Goal: Find contact information: Find contact information

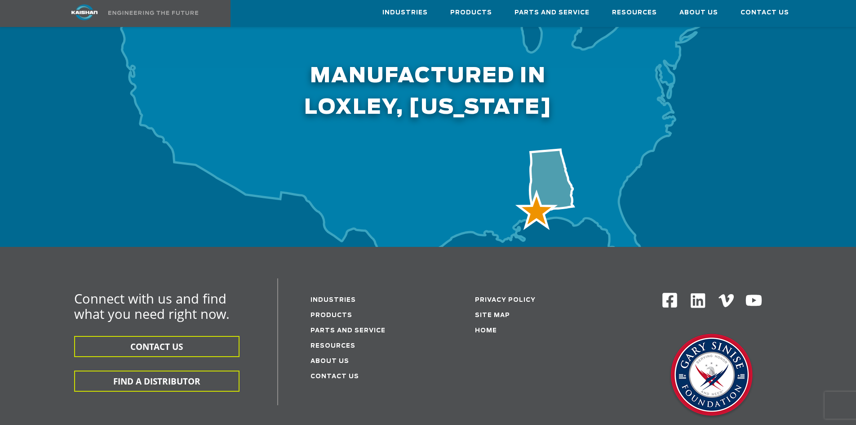
scroll to position [2830, 0]
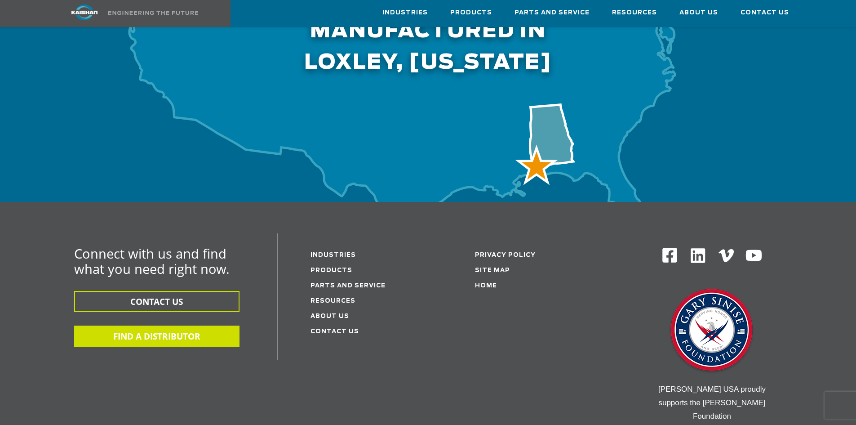
click at [141, 325] on button "FIND A DISTRIBUTOR" at bounding box center [156, 335] width 165 height 21
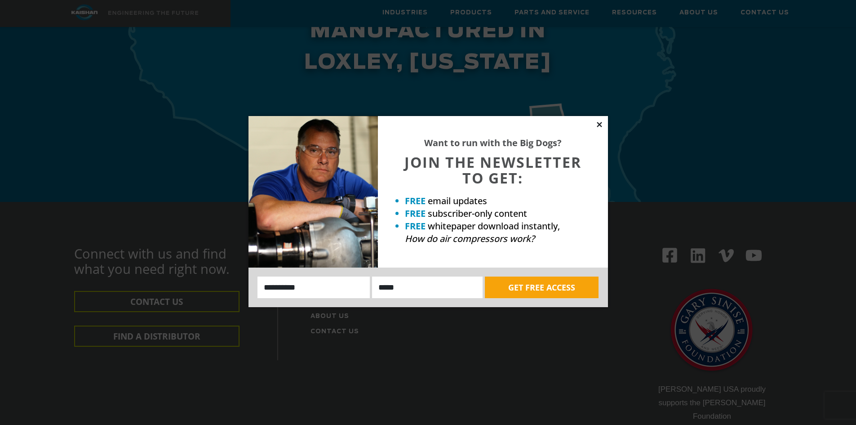
click at [600, 125] on icon at bounding box center [599, 124] width 5 height 5
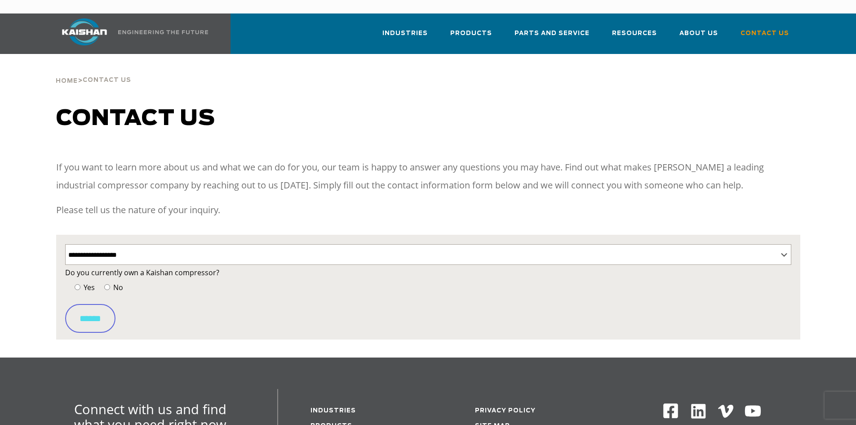
select select "**********"
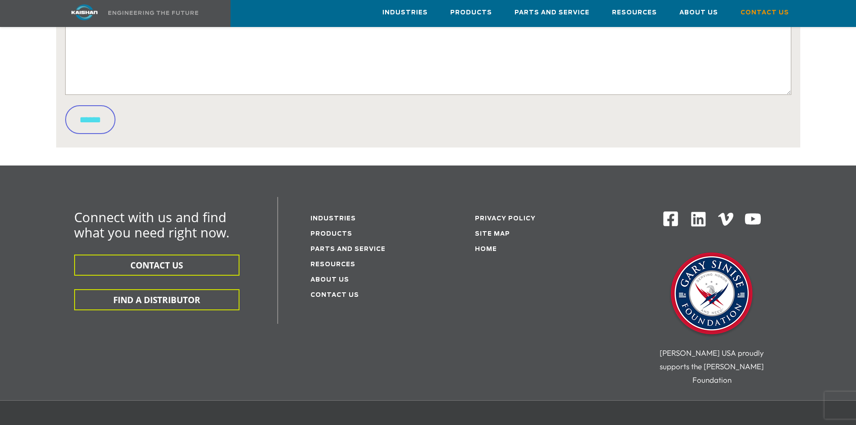
scroll to position [449, 0]
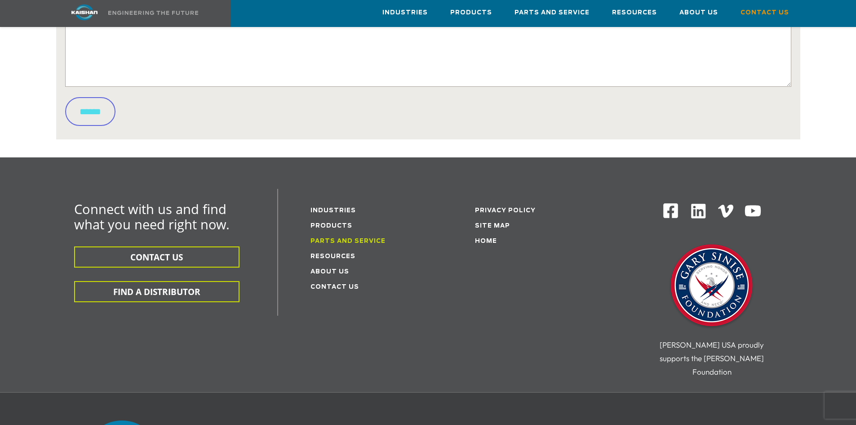
click at [329, 238] on link "Parts and service" at bounding box center [347, 241] width 75 height 6
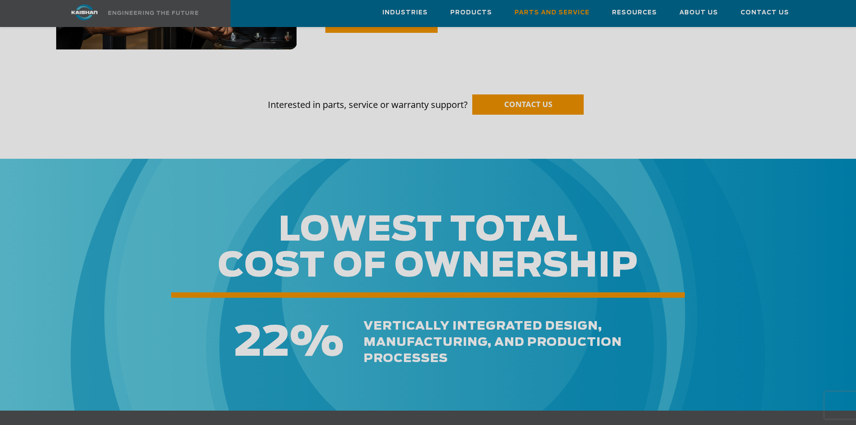
scroll to position [854, 0]
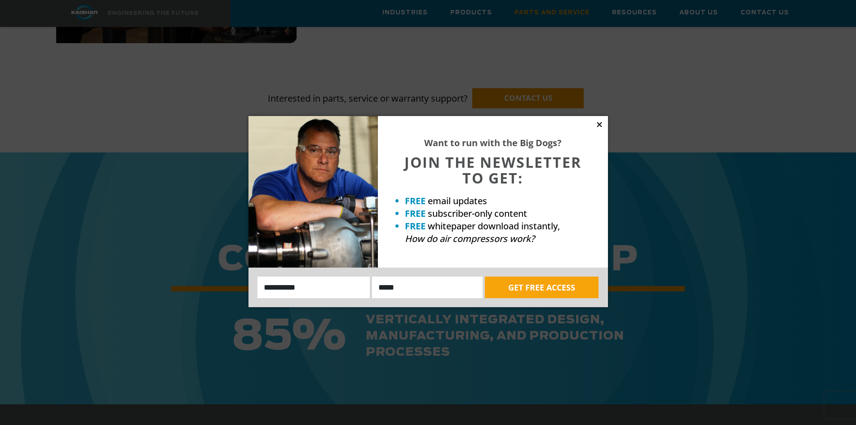
click at [599, 126] on icon at bounding box center [599, 124] width 8 height 8
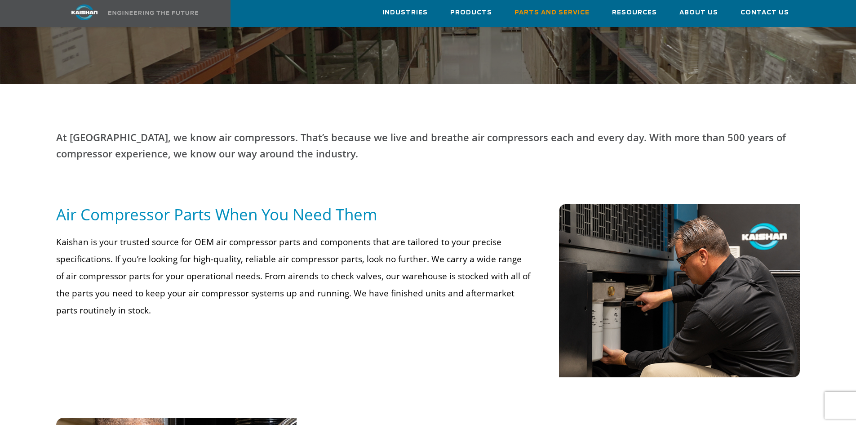
scroll to position [711, 0]
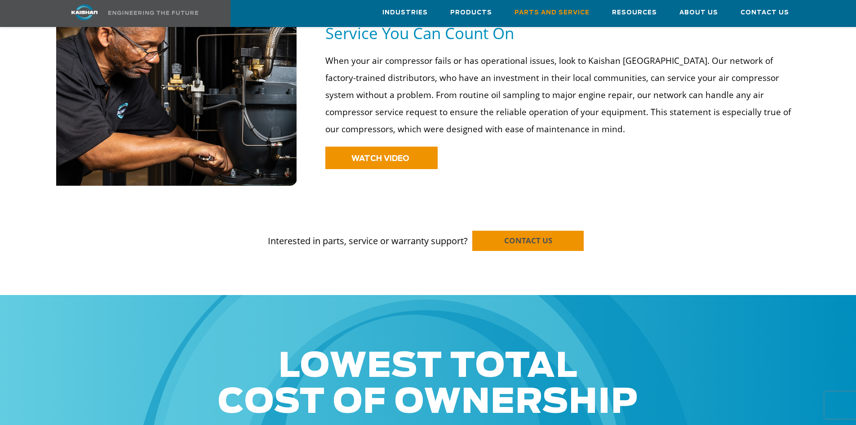
click at [537, 235] on span "CONTACT US" at bounding box center [528, 240] width 48 height 10
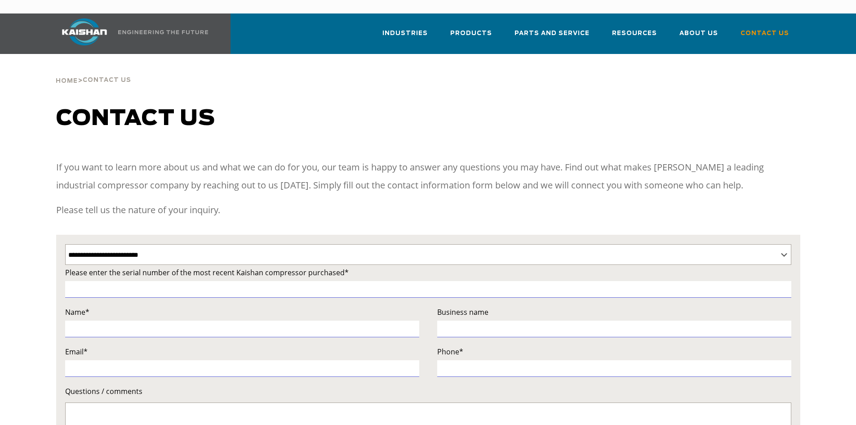
select select "**********"
